Goal: Check status: Check status

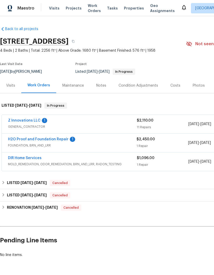
click at [20, 139] on link "H2O Proof and Foundation Repair" at bounding box center [38, 139] width 61 height 4
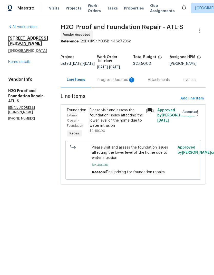
click at [114, 80] on div "Progress Updates 1" at bounding box center [117, 79] width 38 height 5
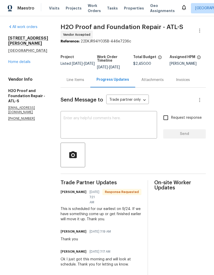
click at [67, 80] on div "Line Items" at bounding box center [75, 79] width 17 height 5
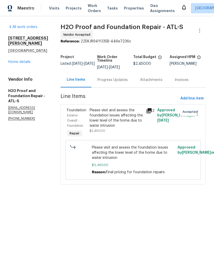
click at [144, 152] on span "Please visit and assess the foundation issues affecting the lower level of the …" at bounding box center [133, 152] width 83 height 15
click at [122, 116] on div "Please visit and assess the foundation issues affecting the lower level of the …" at bounding box center [116, 118] width 53 height 21
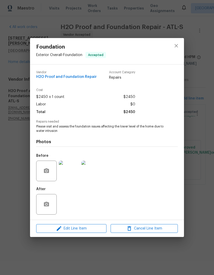
click at [76, 175] on img at bounding box center [69, 171] width 21 height 21
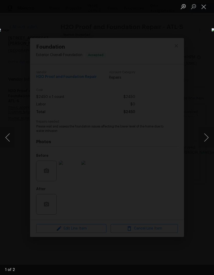
click at [204, 7] on button "Close lightbox" at bounding box center [204, 6] width 10 height 9
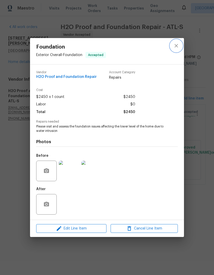
click at [178, 44] on icon "close" at bounding box center [176, 45] width 3 height 3
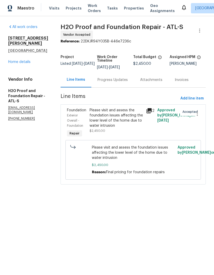
click at [24, 62] on link "Home details" at bounding box center [19, 62] width 22 height 4
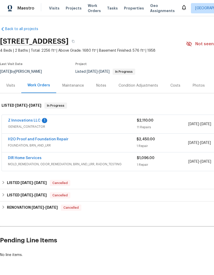
click at [34, 117] on div "Z Innovations LLC 1 GENERAL_CONTRACTOR $2,110.00 11 Repairs 8/15/2025 - 9/3/202…" at bounding box center [145, 124] width 287 height 18
click at [33, 120] on link "Z Innovations LLC" at bounding box center [24, 121] width 33 height 4
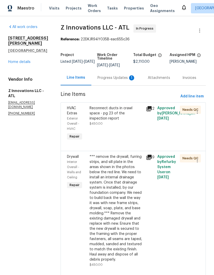
click at [120, 75] on div "Progress Updates 1" at bounding box center [117, 77] width 38 height 5
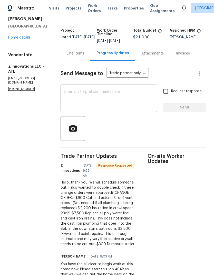
scroll to position [24, 0]
click at [76, 53] on div "Line Items" at bounding box center [75, 53] width 17 height 5
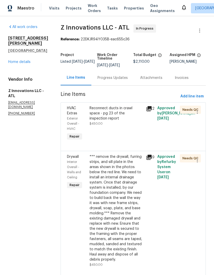
click at [23, 61] on link "Home details" at bounding box center [19, 62] width 22 height 4
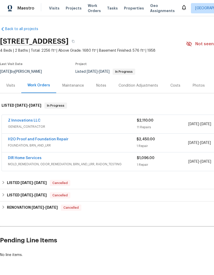
click at [52, 141] on link "H2O Proof and Foundation Repair" at bounding box center [38, 139] width 61 height 4
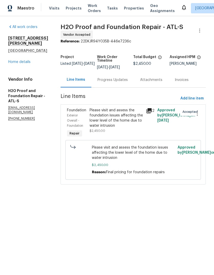
click at [120, 117] on div "Please visit and assess the foundation issues affecting the lower level of the …" at bounding box center [116, 118] width 53 height 21
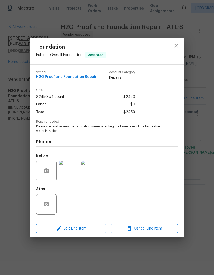
click at [93, 174] on img at bounding box center [91, 171] width 21 height 21
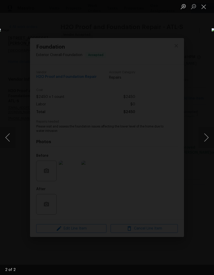
click at [206, 7] on button "Close lightbox" at bounding box center [204, 6] width 10 height 9
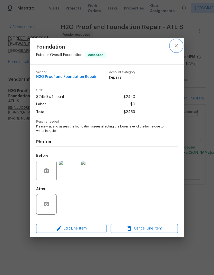
click at [177, 47] on icon "close" at bounding box center [176, 46] width 6 height 6
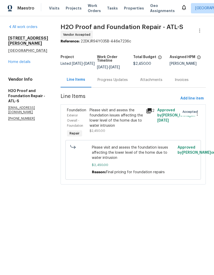
click at [29, 62] on link "Home details" at bounding box center [19, 62] width 22 height 4
